Goal: Transaction & Acquisition: Purchase product/service

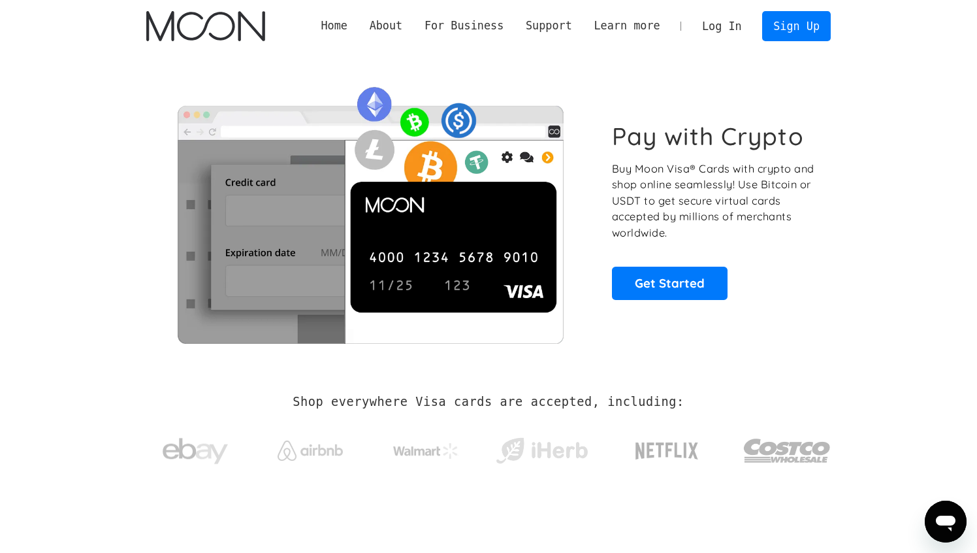
click at [732, 20] on link "Log In" at bounding box center [721, 26] width 61 height 29
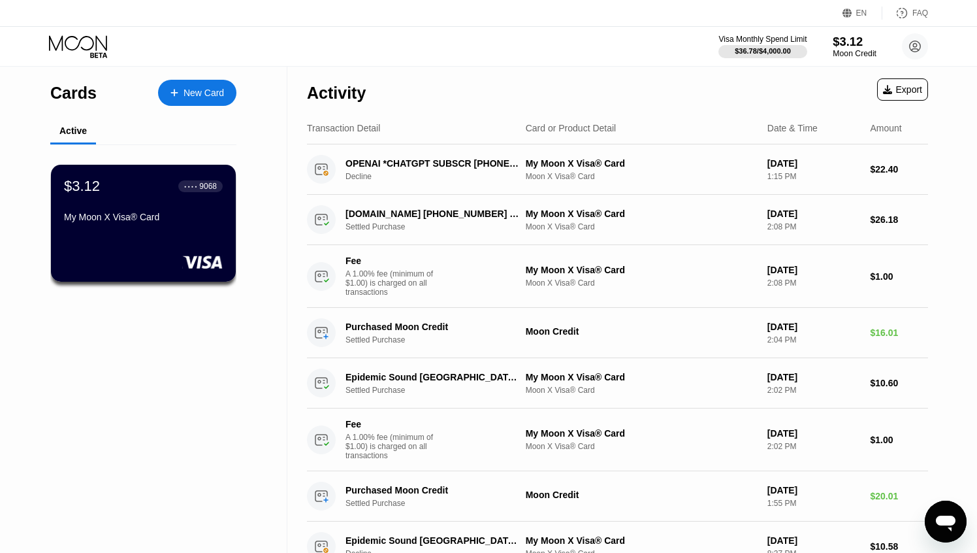
click at [845, 42] on div "$3.12" at bounding box center [855, 42] width 44 height 14
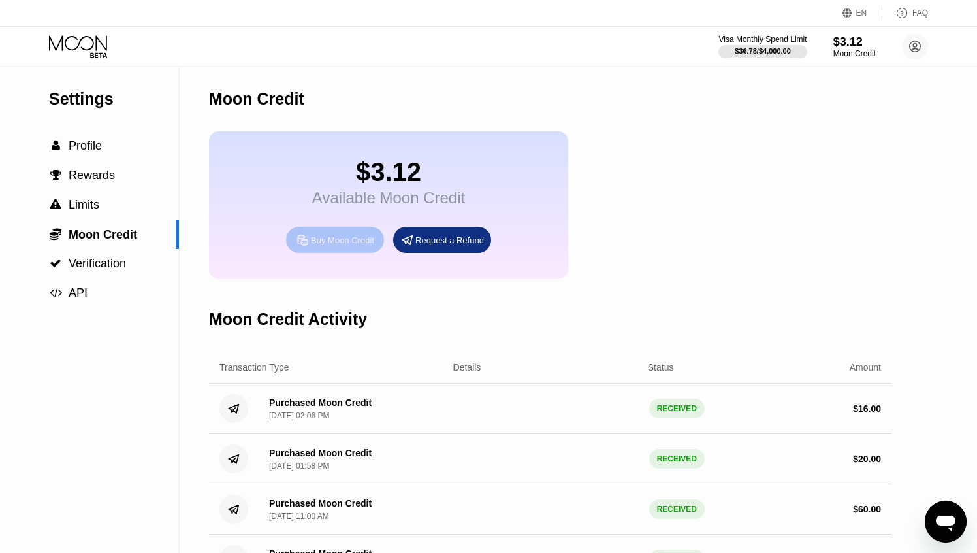
click at [357, 238] on div "Buy Moon Credit" at bounding box center [342, 240] width 63 height 11
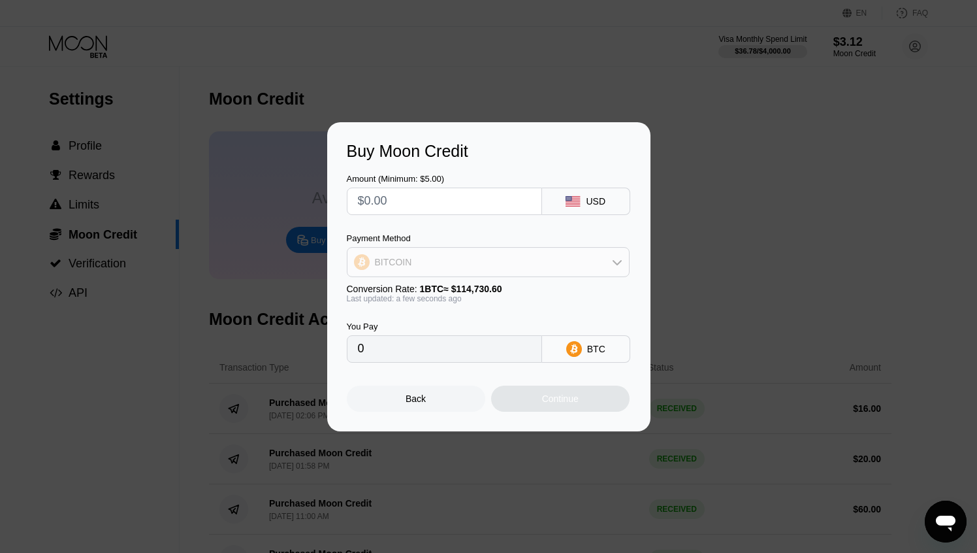
click at [479, 270] on div "BITCOIN" at bounding box center [489, 262] width 282 height 26
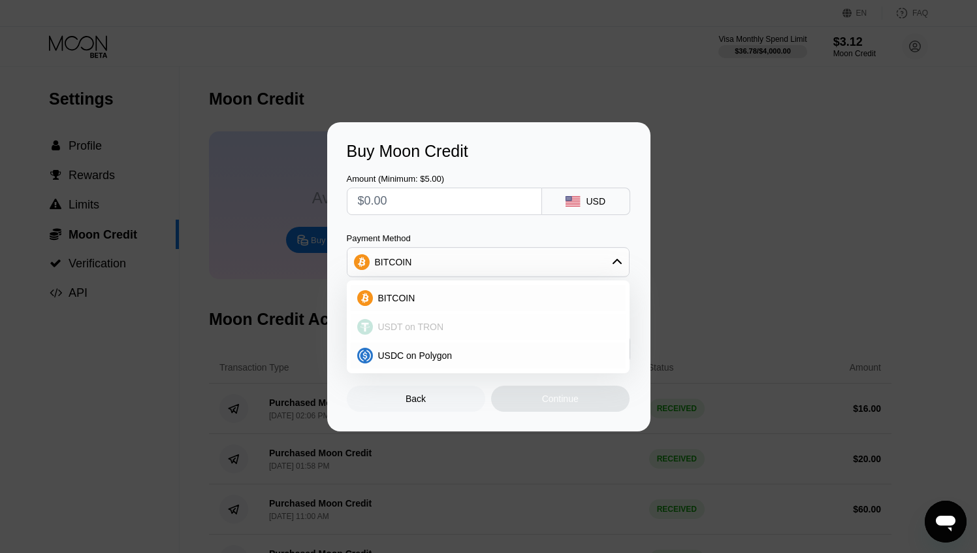
click at [449, 319] on div "USDT on TRON" at bounding box center [488, 327] width 275 height 26
type input "0.00"
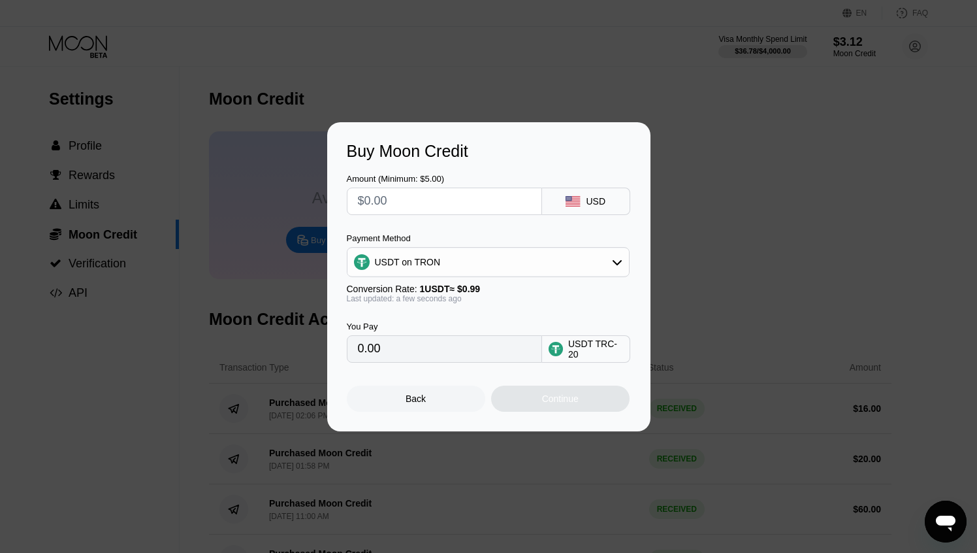
click at [404, 195] on input "text" at bounding box center [444, 201] width 173 height 26
type input "$5"
type input "5.05"
type input "$50"
type input "50.51"
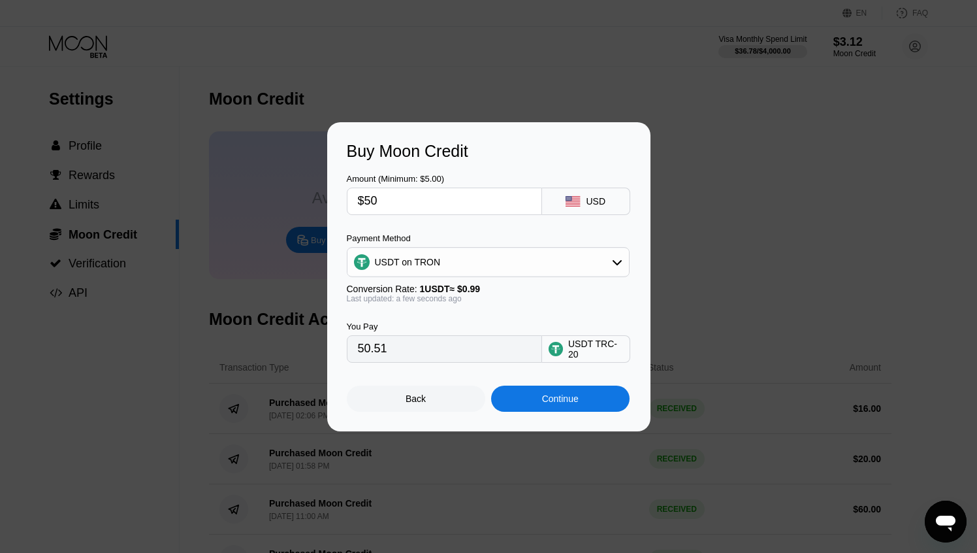
type input "$50"
click at [549, 304] on div "You Pay 50.51 USDT TRC-20" at bounding box center [489, 332] width 284 height 59
click at [514, 400] on div "Continue" at bounding box center [560, 398] width 138 height 26
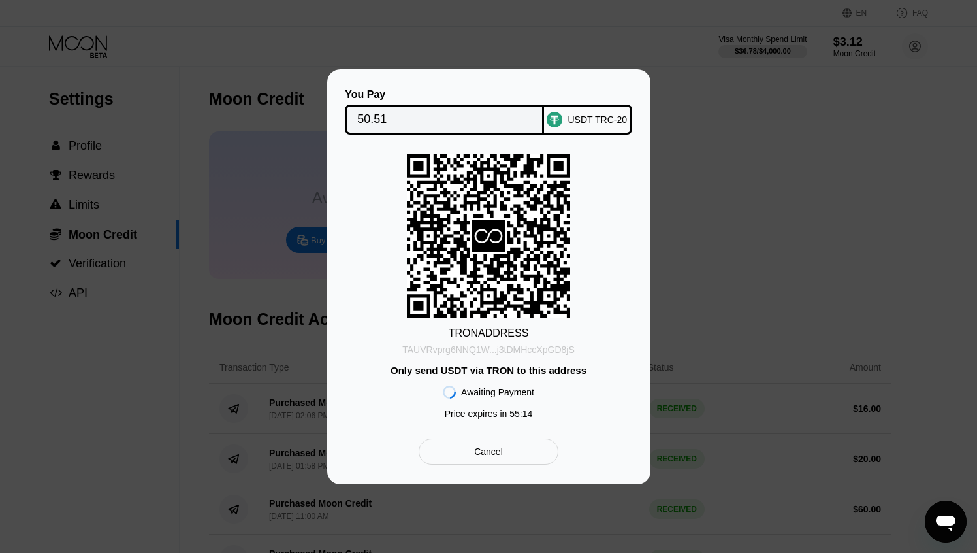
click at [524, 353] on div "TAUVRvprg6NNQ1W...j3tDMHccXpGD8jS" at bounding box center [488, 349] width 172 height 10
click at [738, 176] on div "You Pay 50.51 USDT TRC-20 TRON ADDRESS TAUVRvprg6NNQ1W...j3tDMHccXpGD8jS Only s…" at bounding box center [488, 276] width 977 height 415
click at [530, 61] on div at bounding box center [488, 276] width 977 height 553
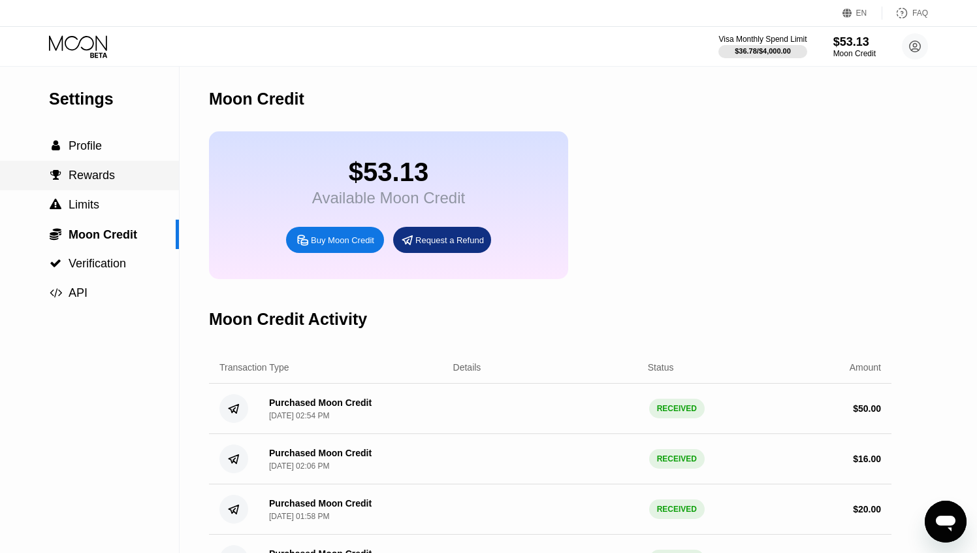
click at [133, 169] on div " Rewards" at bounding box center [89, 176] width 179 height 14
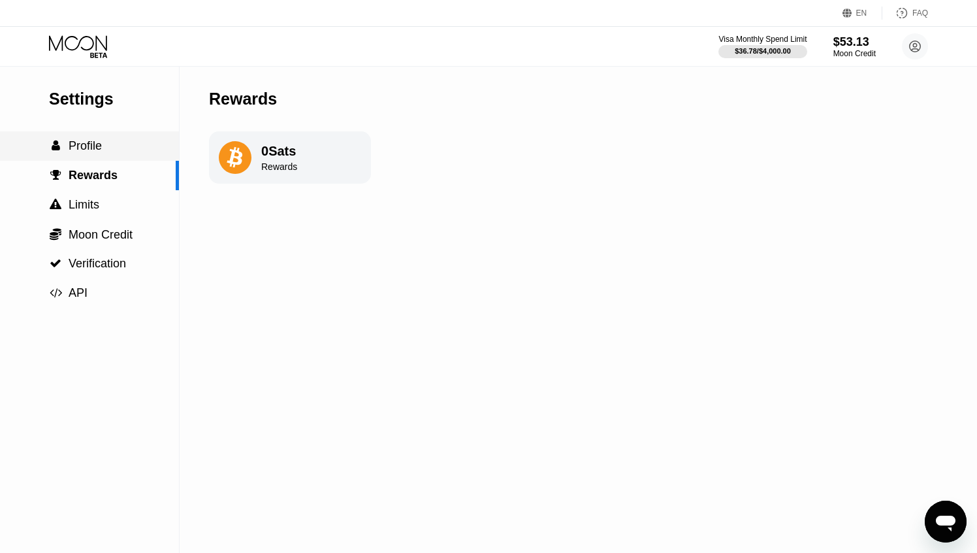
click at [123, 143] on div " Profile" at bounding box center [89, 146] width 179 height 14
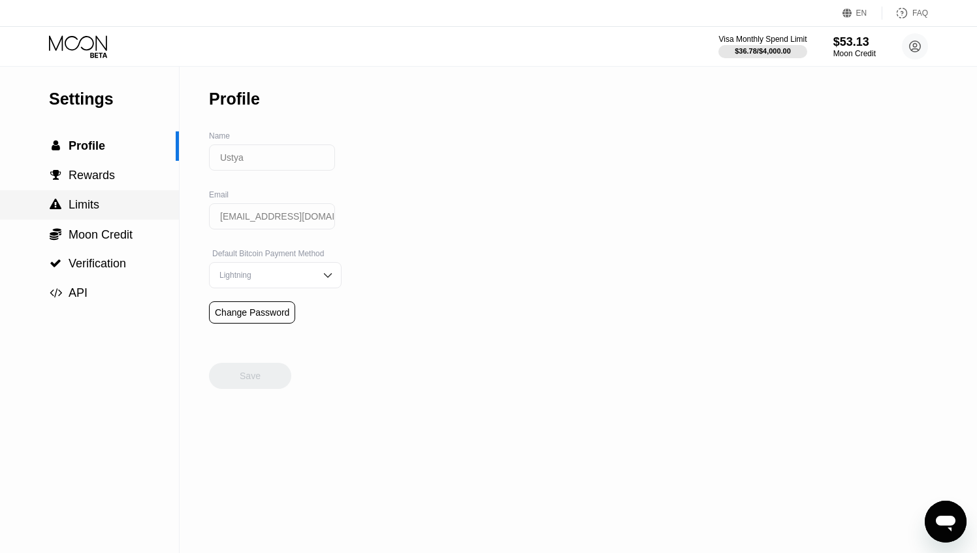
click at [134, 205] on div " Limits" at bounding box center [89, 205] width 179 height 14
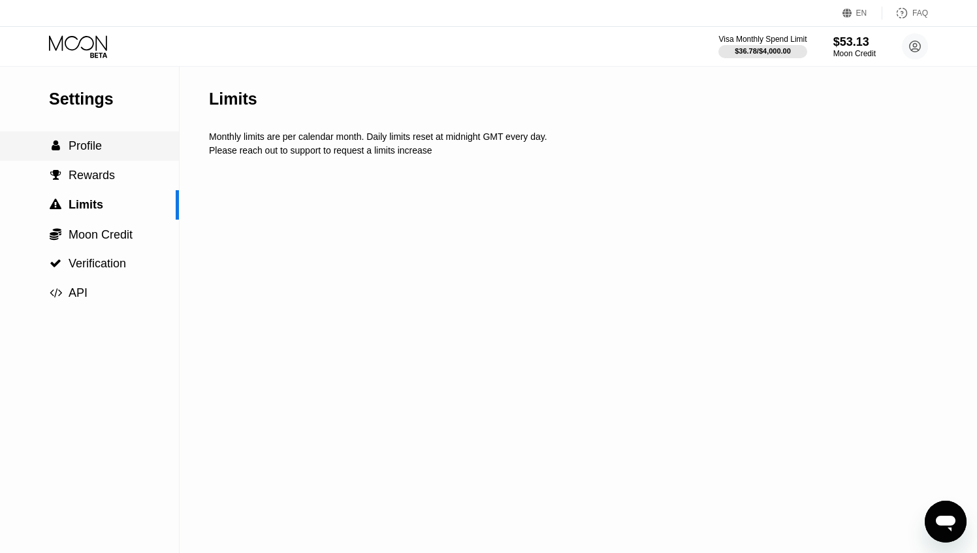
click at [138, 152] on div " Profile" at bounding box center [89, 146] width 179 height 14
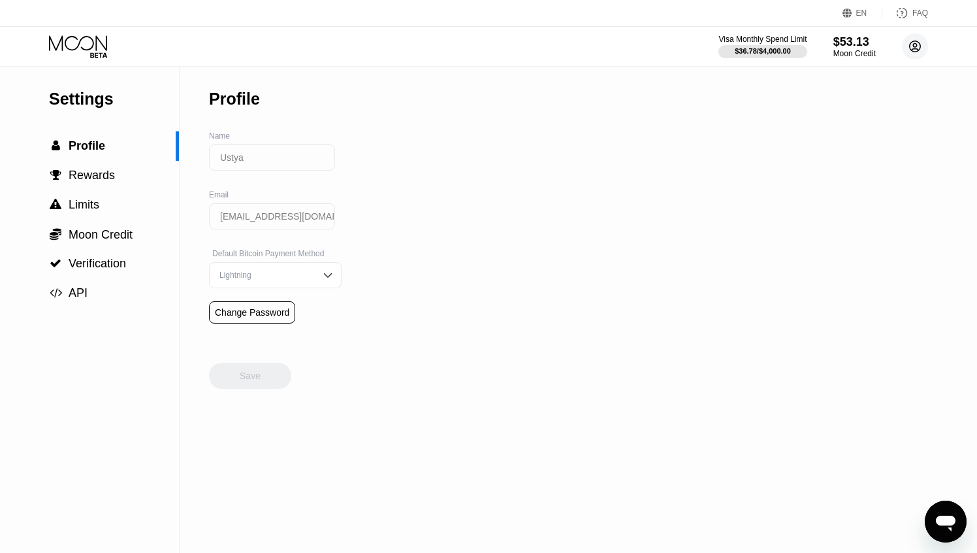
click at [924, 53] on circle at bounding box center [915, 46] width 26 height 26
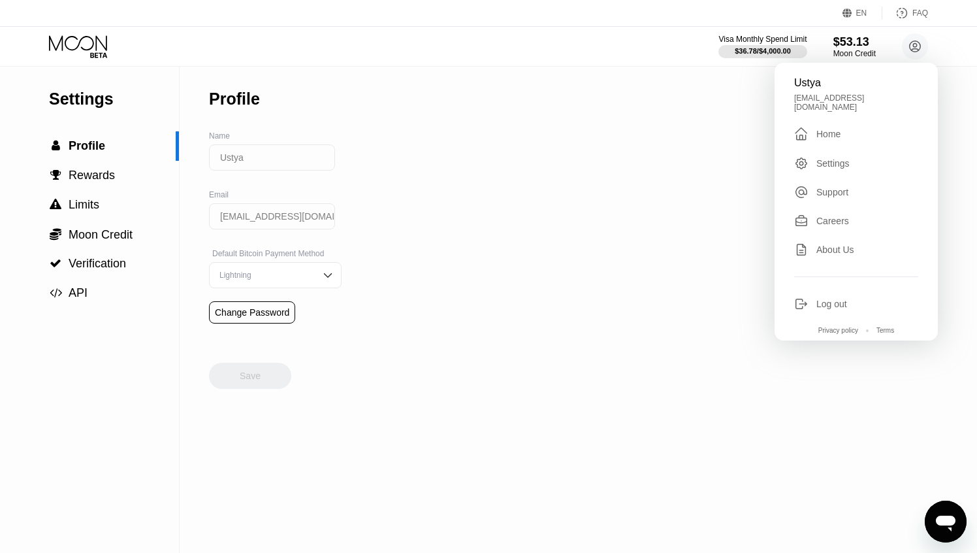
click at [856, 127] on div " Home" at bounding box center [856, 134] width 124 height 16
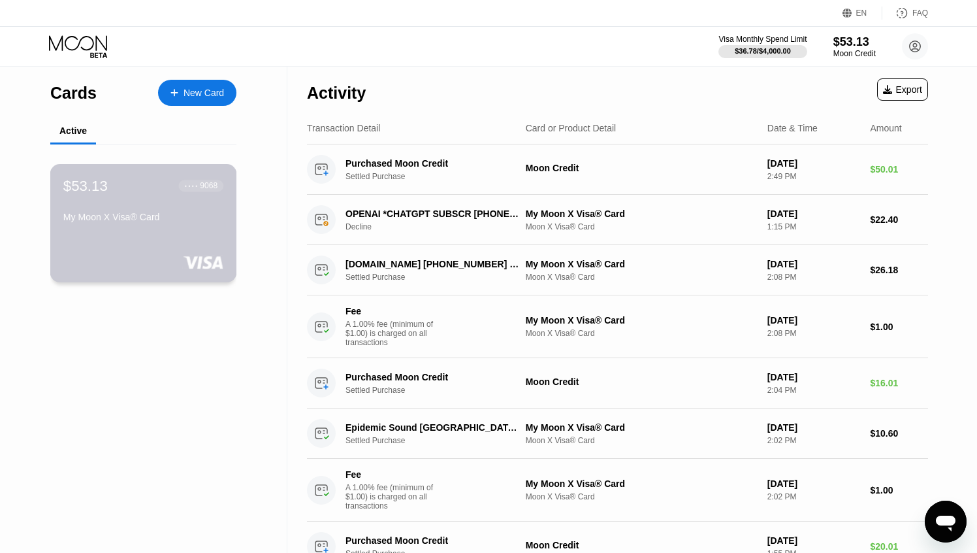
click at [195, 189] on div "● ● ● ● 9068" at bounding box center [201, 185] width 33 height 9
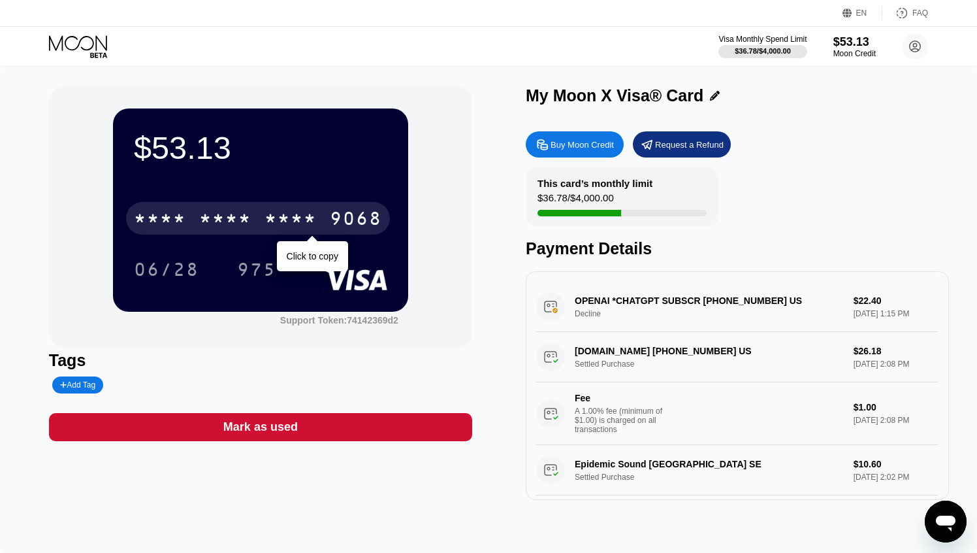
click at [351, 220] on div "9068" at bounding box center [356, 220] width 52 height 21
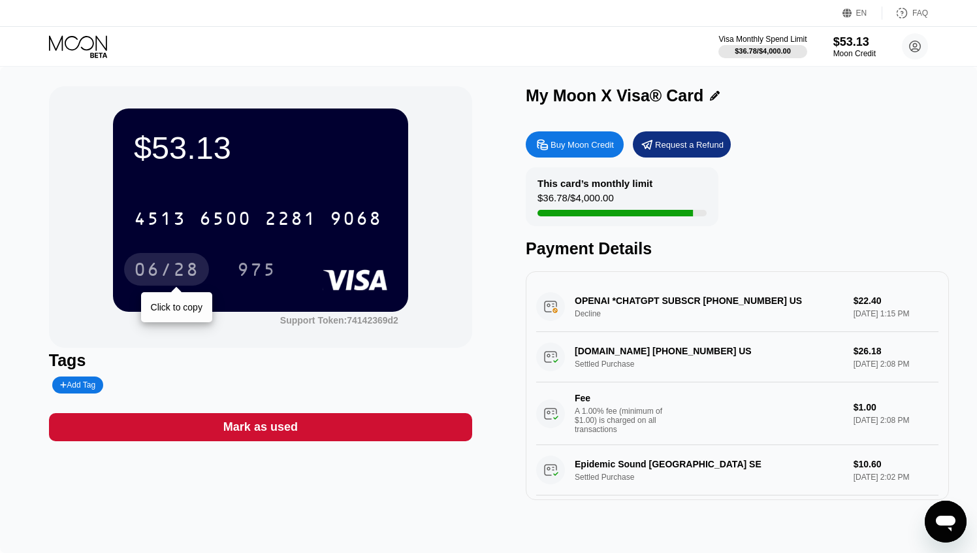
click at [172, 274] on div "06/28" at bounding box center [166, 271] width 65 height 21
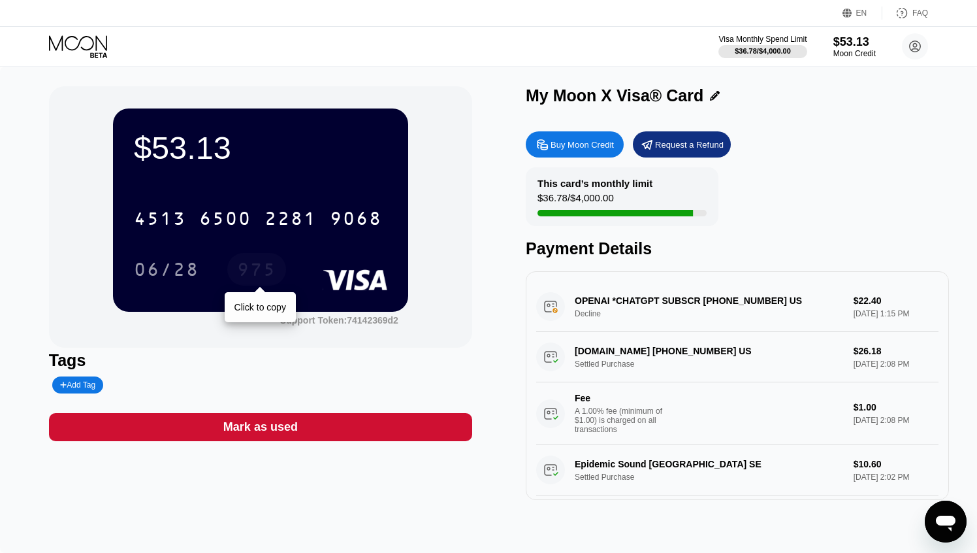
click at [248, 271] on div "975" at bounding box center [256, 271] width 39 height 21
